Goal: Information Seeking & Learning: Check status

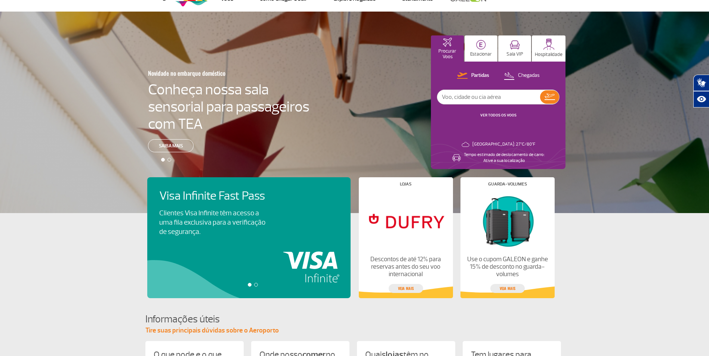
scroll to position [19, 0]
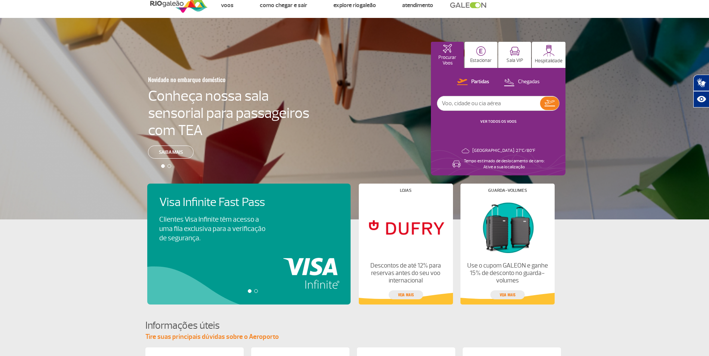
click at [509, 102] on input "text" at bounding box center [488, 103] width 103 height 14
type input "ceara"
click at [552, 104] on img at bounding box center [549, 103] width 10 height 6
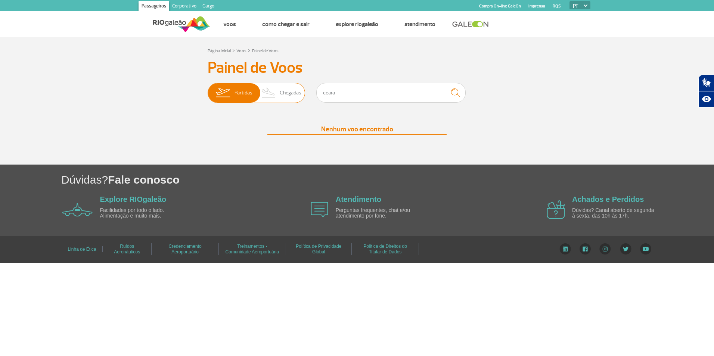
click at [288, 93] on span "Chegadas" at bounding box center [291, 92] width 22 height 19
click at [208, 89] on input "Partidas Chegadas" at bounding box center [208, 89] width 0 height 0
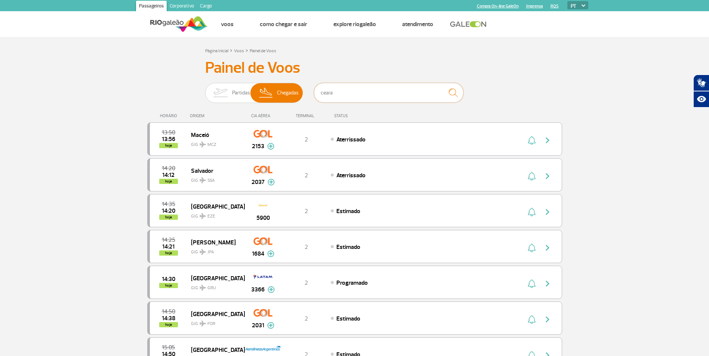
click at [360, 94] on input "ceara" at bounding box center [388, 93] width 149 height 20
type input "c"
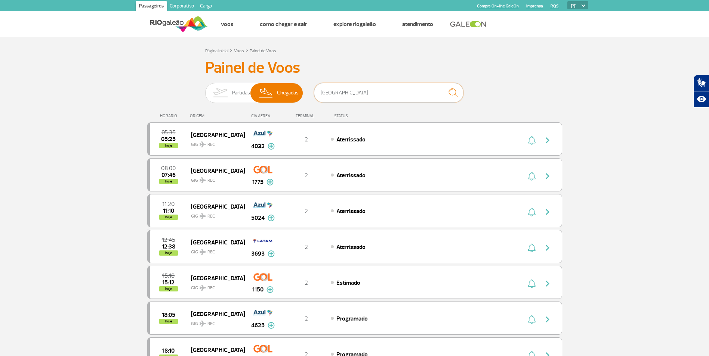
type input "[GEOGRAPHIC_DATA]"
click at [453, 91] on img "submit" at bounding box center [453, 92] width 16 height 15
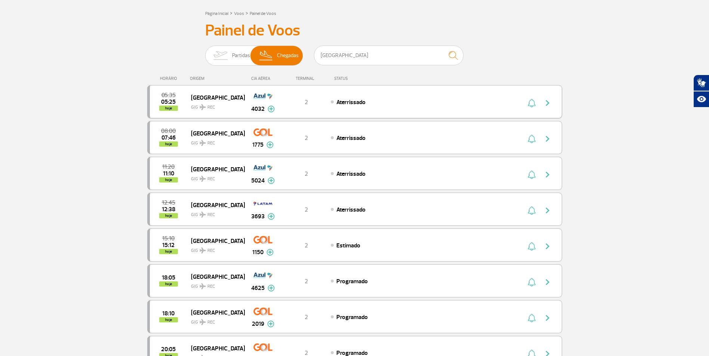
click at [546, 104] on img "button" at bounding box center [547, 103] width 9 height 9
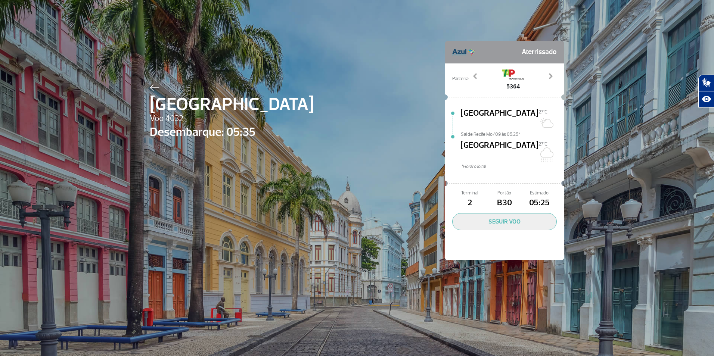
click at [402, 105] on div "Recife Voo 4032 Desembarque: 05:35 Aterrissado Parceria: 4373 5364 6054 6535 65…" at bounding box center [357, 139] width 426 height 279
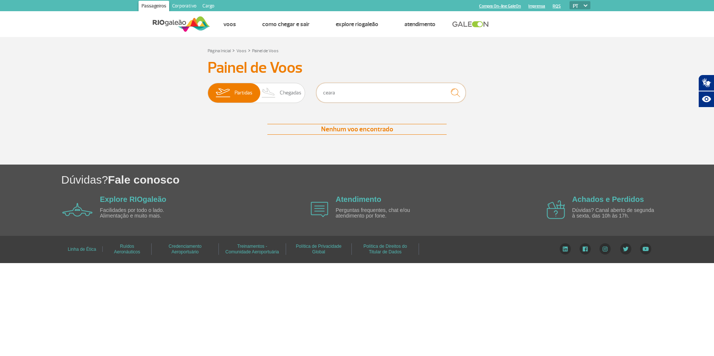
click at [374, 90] on input "ceara" at bounding box center [390, 93] width 149 height 20
type input "c"
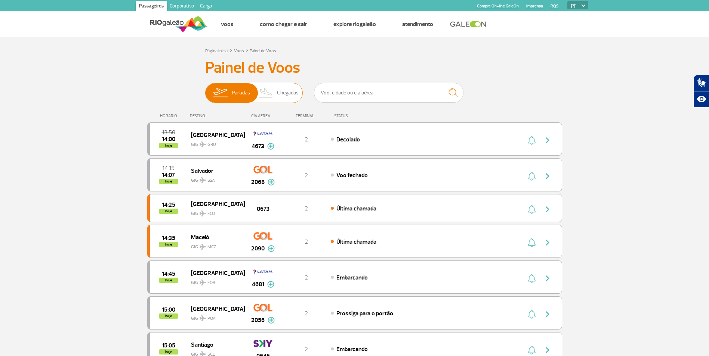
click at [233, 89] on span "Partidas" at bounding box center [241, 92] width 18 height 19
click at [205, 89] on input "Partidas Chegadas" at bounding box center [205, 89] width 0 height 0
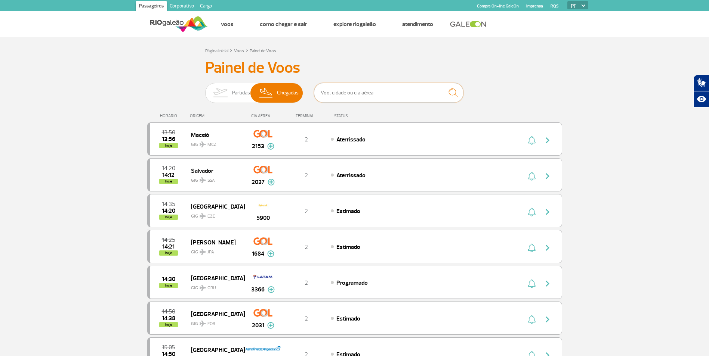
click at [331, 93] on input "text" at bounding box center [388, 93] width 149 height 20
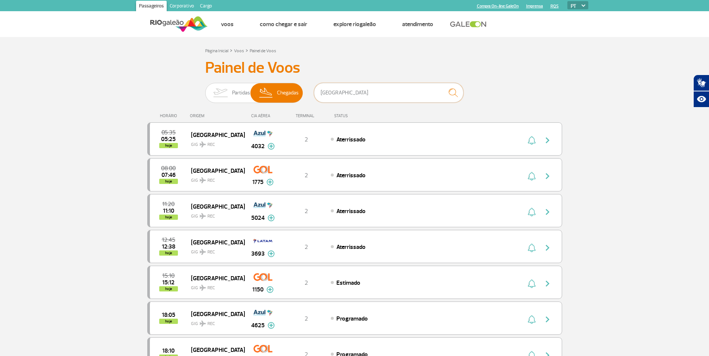
type input "[GEOGRAPHIC_DATA]"
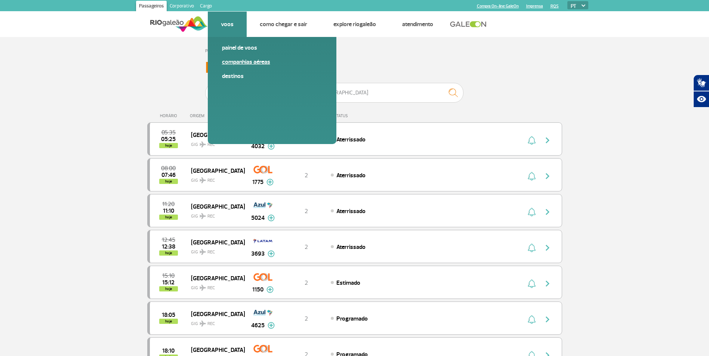
click at [239, 63] on link "Companhias Aéreas" at bounding box center [272, 62] width 100 height 8
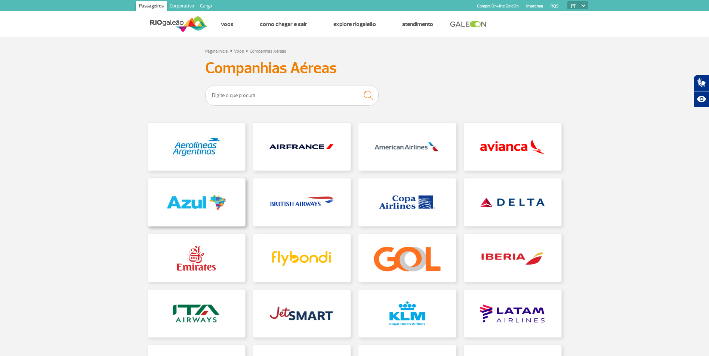
click at [198, 204] on link at bounding box center [196, 203] width 97 height 48
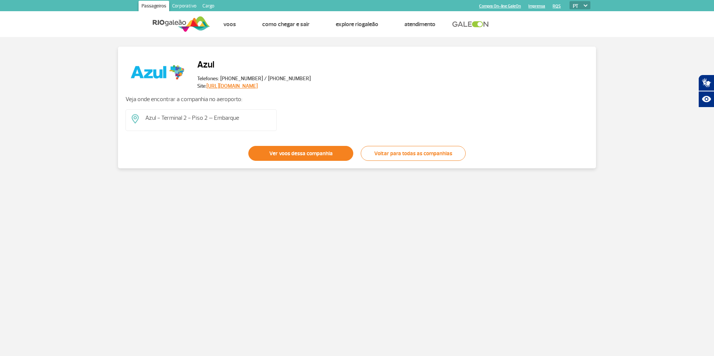
click at [304, 155] on link "Ver voos dessa companhia" at bounding box center [300, 153] width 105 height 15
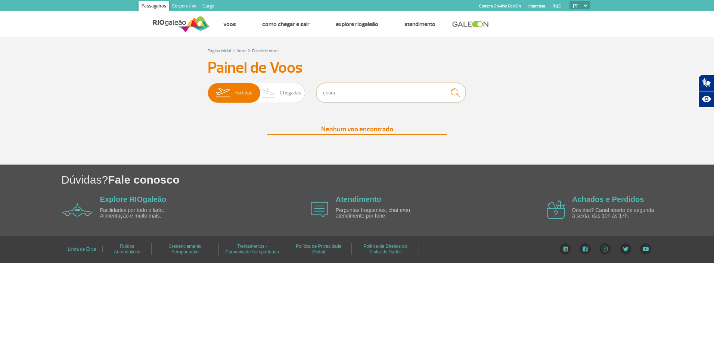
click at [346, 93] on input "ceara" at bounding box center [390, 93] width 149 height 20
type input "c"
type input "[GEOGRAPHIC_DATA]"
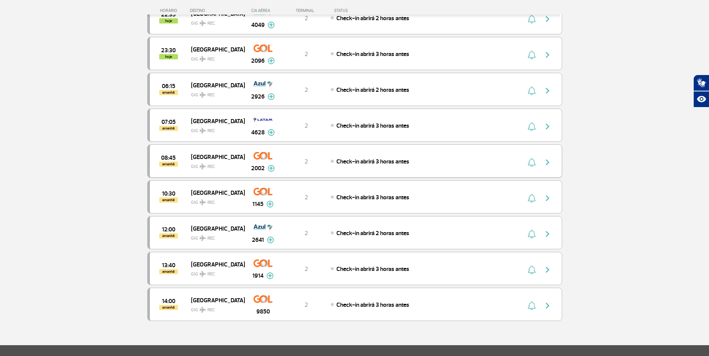
scroll to position [213, 0]
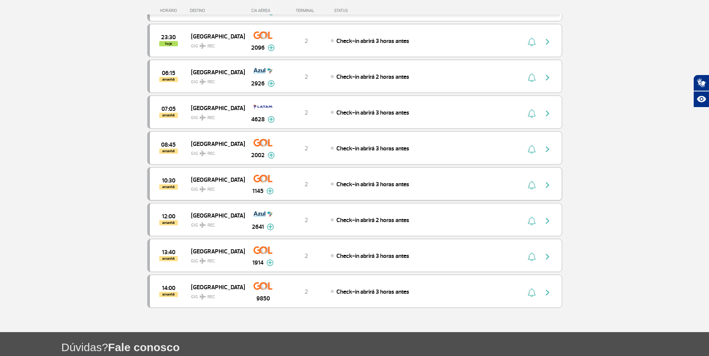
click at [546, 185] on img "button" at bounding box center [547, 185] width 9 height 9
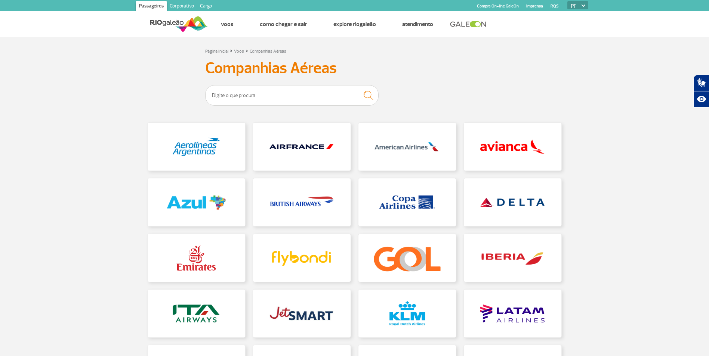
click at [490, 6] on link "Compra On-line GaleOn" at bounding box center [498, 6] width 42 height 5
click at [186, 4] on link "Corporativo" at bounding box center [182, 7] width 30 height 12
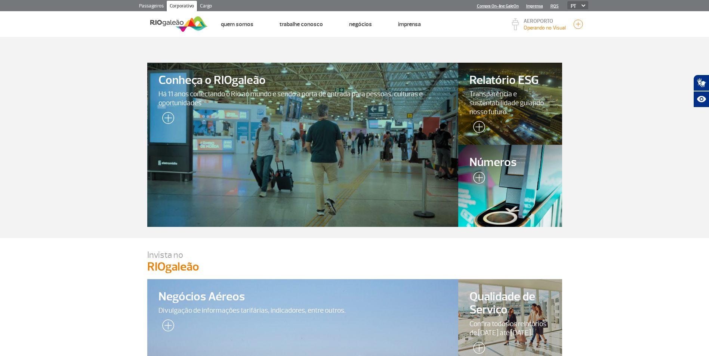
click at [206, 7] on link "Cargo" at bounding box center [206, 7] width 18 height 12
